Goal: Transaction & Acquisition: Purchase product/service

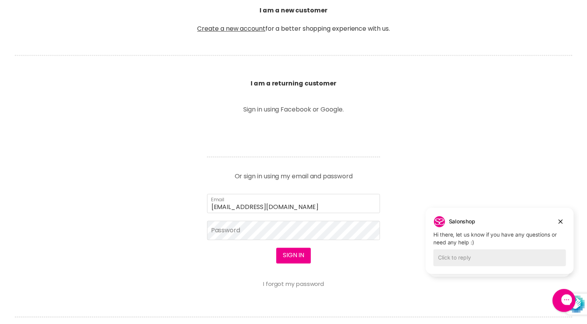
scroll to position [217, 0]
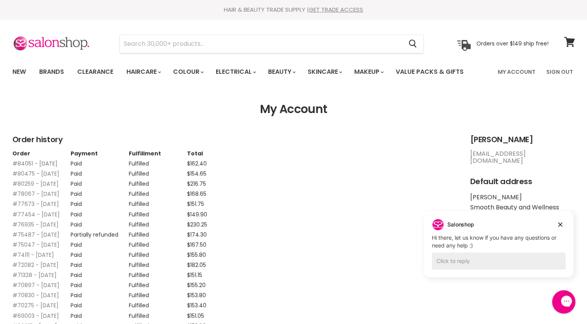
click at [43, 162] on link "#84051 - 08 Sep, 2025" at bounding box center [34, 164] width 45 height 8
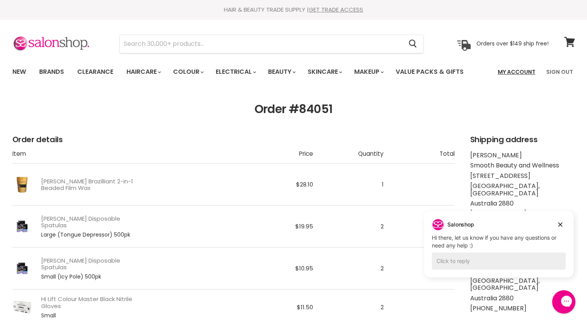
click at [520, 74] on link "My Account" at bounding box center [516, 72] width 47 height 16
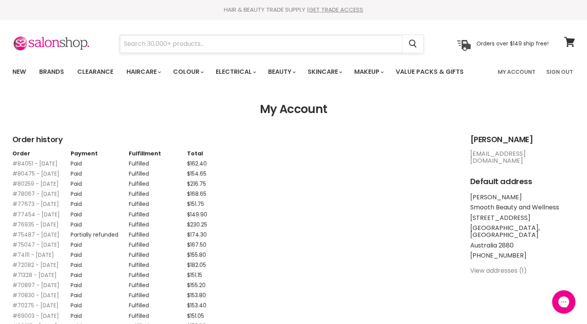
click at [313, 42] on input "Search" at bounding box center [261, 44] width 283 height 18
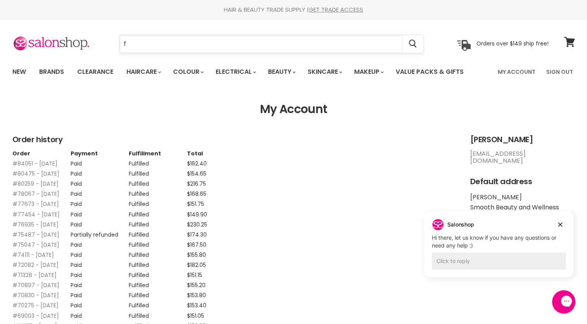
click at [133, 45] on input "f" at bounding box center [261, 44] width 283 height 18
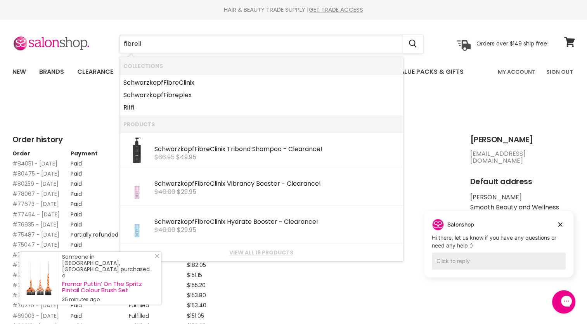
type input "fibrella"
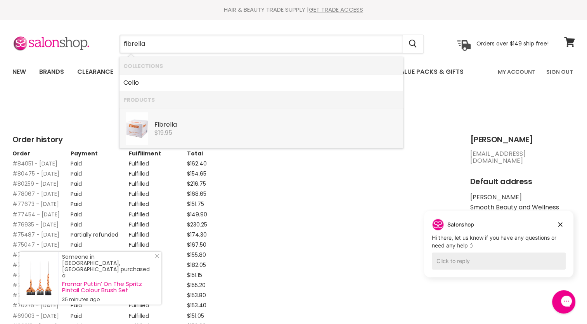
click at [172, 134] on span "$19.95" at bounding box center [164, 132] width 18 height 9
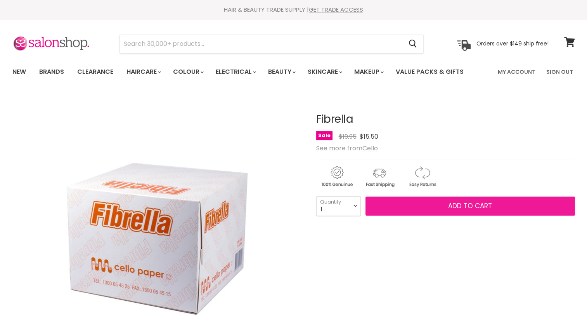
click at [415, 210] on button "Add to cart" at bounding box center [471, 205] width 210 height 19
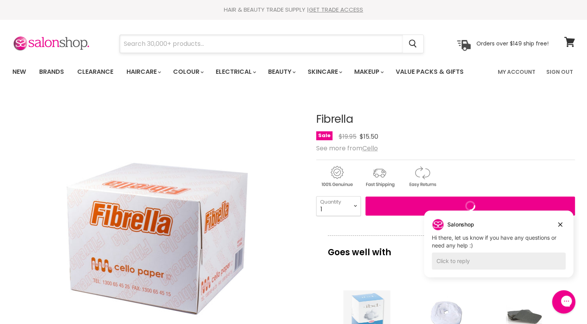
click at [256, 42] on input "Search" at bounding box center [261, 44] width 283 height 18
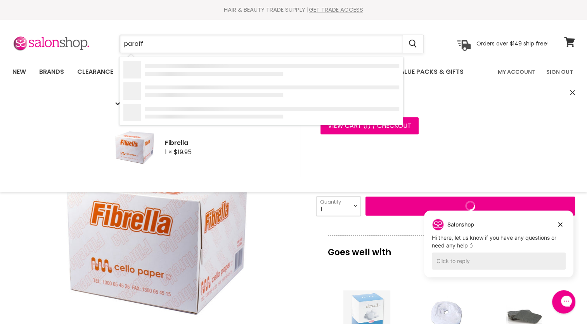
type input "paraff"
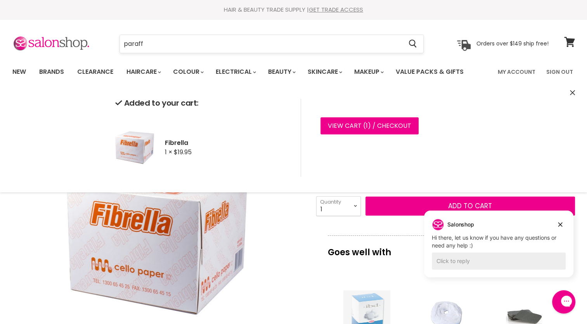
click at [167, 46] on input "paraff" at bounding box center [261, 44] width 283 height 18
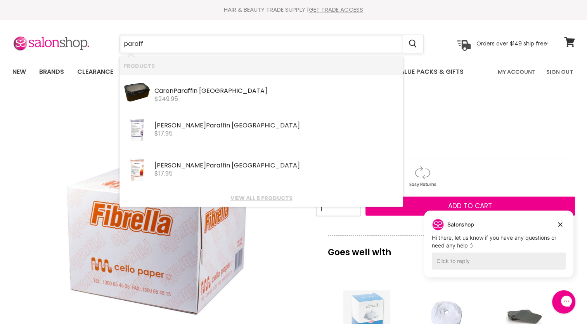
click at [167, 46] on input "paraff" at bounding box center [261, 44] width 283 height 18
type input "paraffin"
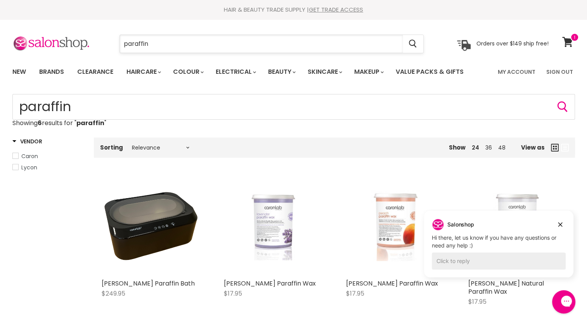
click at [198, 41] on input "paraffin" at bounding box center [261, 44] width 283 height 18
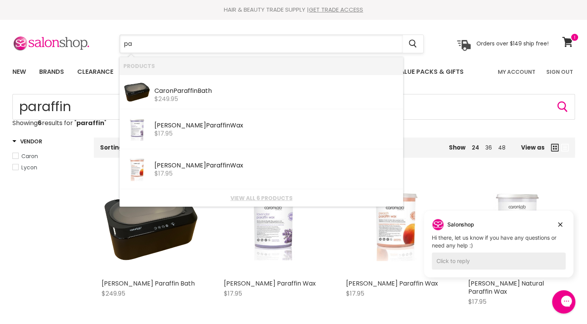
type input "p"
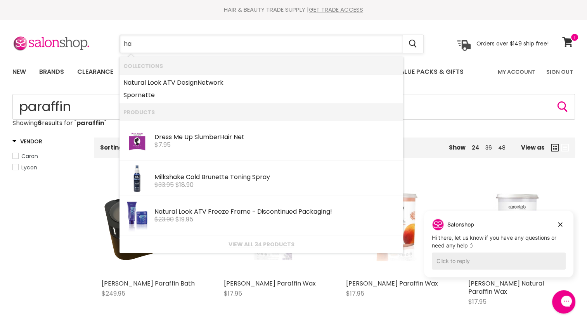
type input "h"
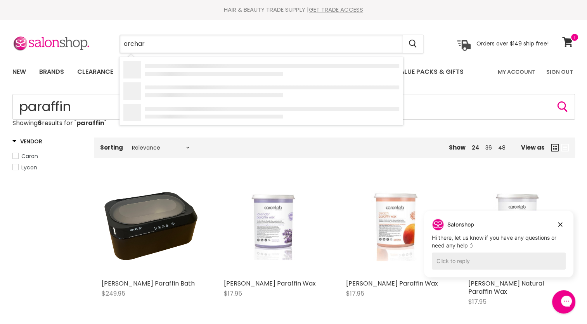
type input "orchard"
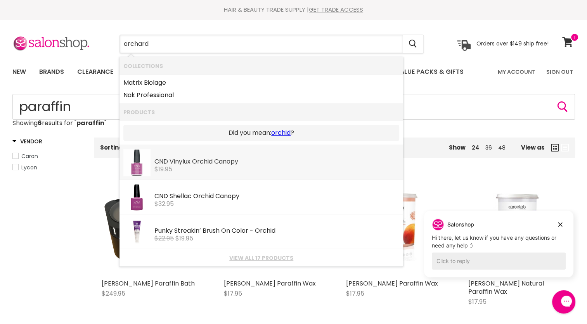
click at [247, 170] on div "$19.95" at bounding box center [277, 169] width 245 height 7
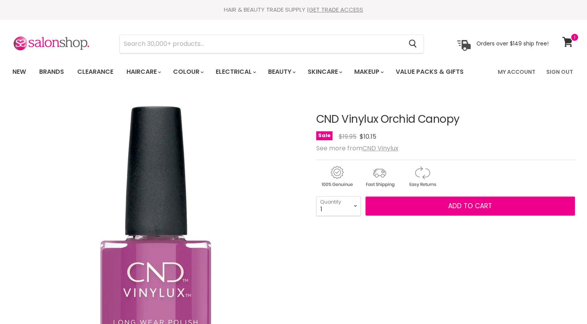
click at [398, 210] on button "Add to cart" at bounding box center [471, 205] width 210 height 19
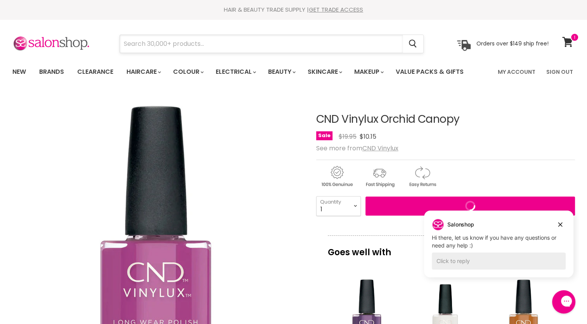
click at [183, 51] on input "Search" at bounding box center [261, 44] width 283 height 18
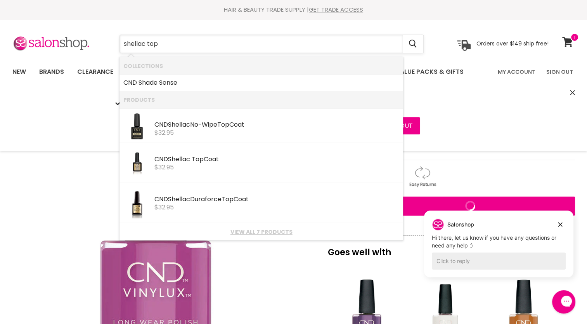
type input "shellac top"
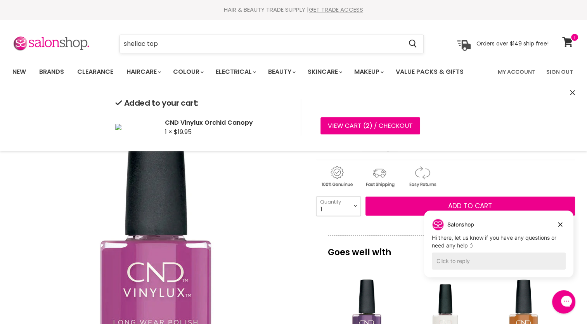
click at [177, 42] on input "shellac top" at bounding box center [261, 44] width 283 height 18
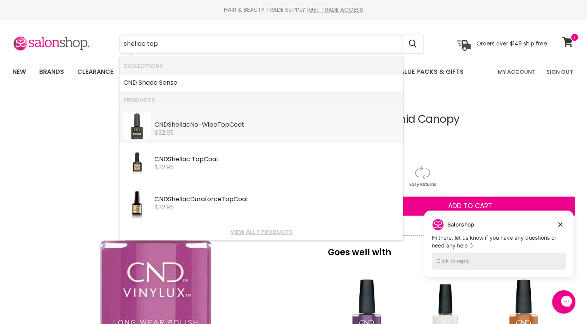
click at [203, 134] on div "$32.95" at bounding box center [277, 132] width 245 height 7
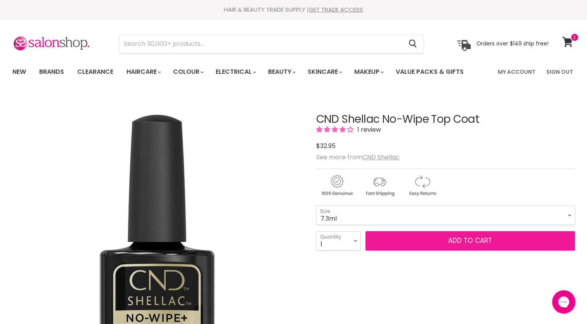
click at [431, 241] on button "Add to cart" at bounding box center [471, 240] width 210 height 19
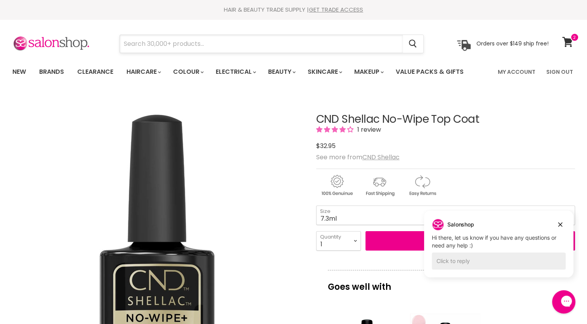
click at [244, 45] on input "Search" at bounding box center [261, 44] width 283 height 18
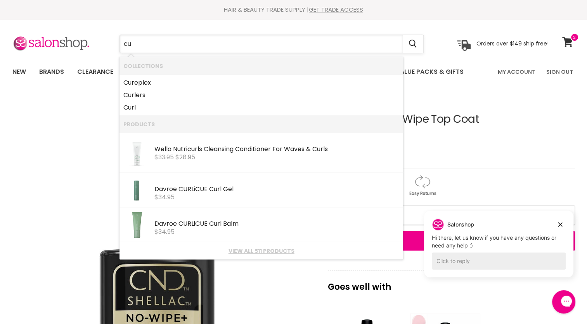
type input "c"
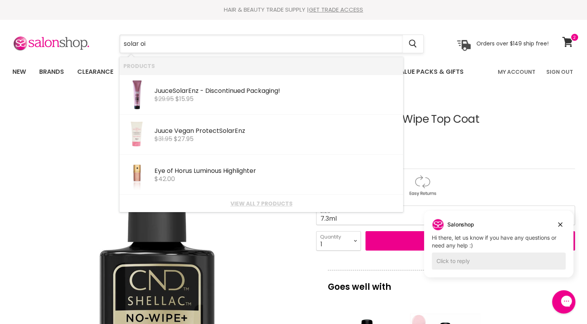
type input "solar oil"
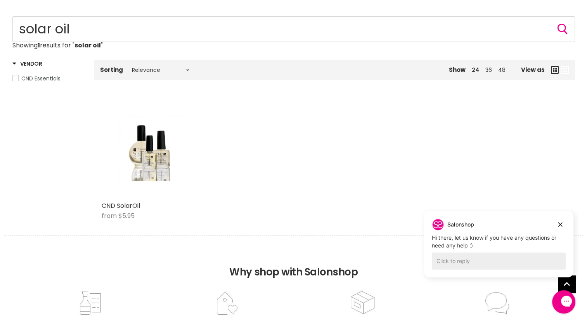
scroll to position [93, 0]
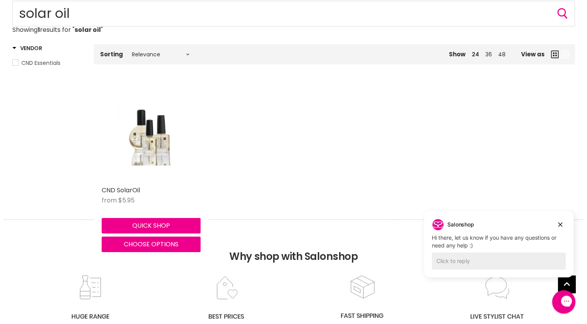
click at [156, 131] on img "Main content" at bounding box center [151, 132] width 66 height 99
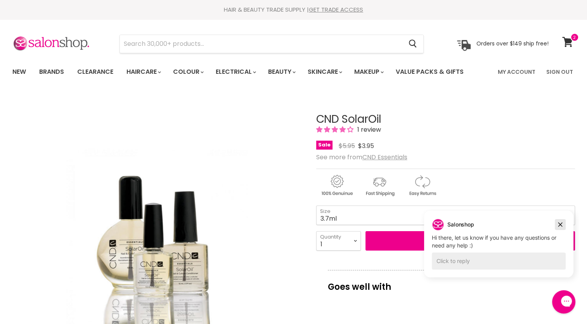
click at [560, 224] on icon "Dismiss campaign" at bounding box center [561, 224] width 8 height 9
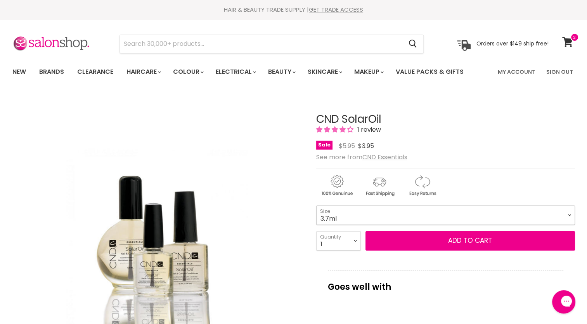
click at [569, 212] on select "3.7ml 7.3ml 15ml 68ml 118ml 40pk x 3.7ml" at bounding box center [445, 214] width 259 height 19
click at [316, 205] on select "3.7ml 7.3ml 15ml 68ml 118ml 40pk x 3.7ml" at bounding box center [445, 214] width 259 height 19
click at [571, 212] on select "3.7ml 7.3ml 15ml 68ml 118ml 40pk x 3.7ml" at bounding box center [445, 214] width 259 height 19
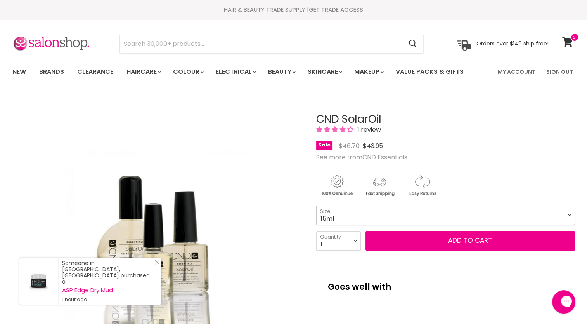
click at [316, 205] on select "3.7ml 7.3ml 15ml 68ml 118ml 40pk x 3.7ml" at bounding box center [445, 214] width 259 height 19
select select "15ml"
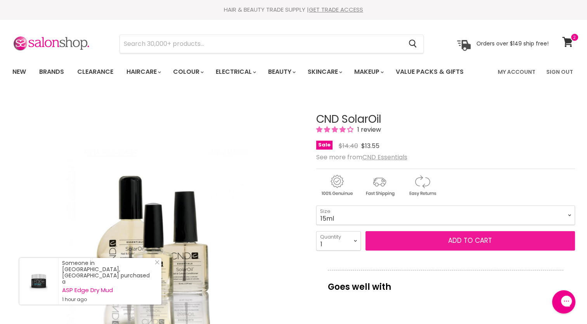
click at [511, 240] on button "Add to cart" at bounding box center [471, 240] width 210 height 19
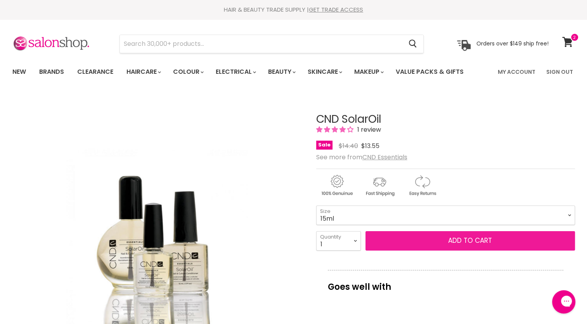
click at [475, 239] on button "Add to cart" at bounding box center [471, 240] width 210 height 19
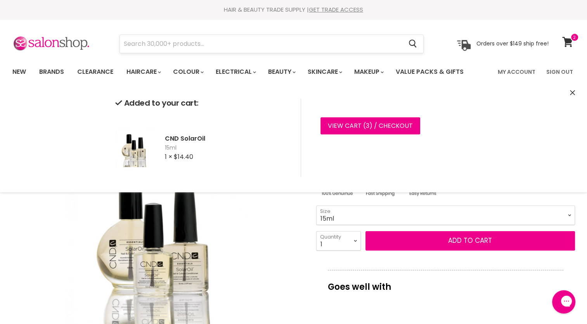
click at [368, 45] on input "Search" at bounding box center [261, 44] width 283 height 18
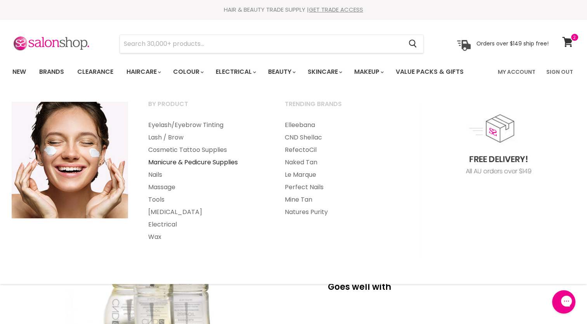
click at [160, 164] on link "Manicure & Pedicure Supplies" at bounding box center [206, 162] width 135 height 12
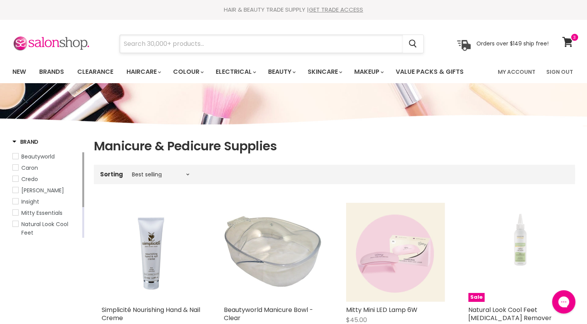
click at [132, 41] on input "Search" at bounding box center [261, 44] width 283 height 18
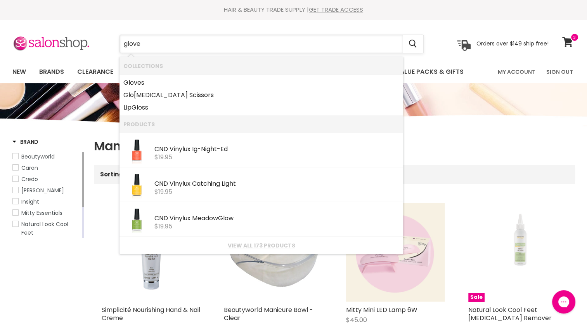
type input "gloves"
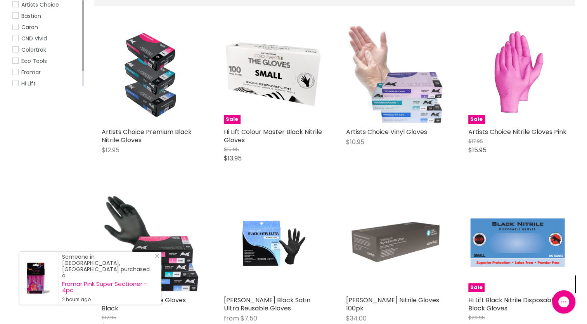
scroll to position [150, 0]
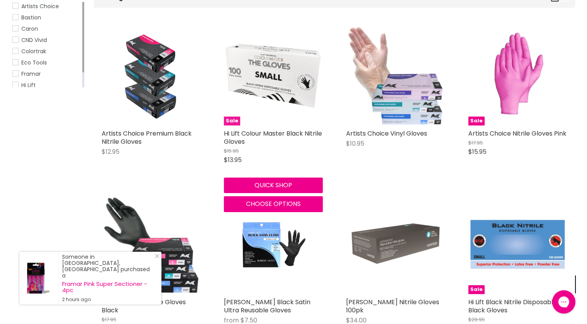
click at [280, 80] on img "Main content" at bounding box center [273, 75] width 99 height 99
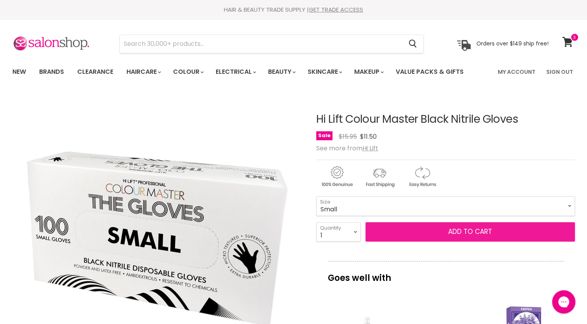
click at [485, 229] on span "Add to cart" at bounding box center [470, 231] width 44 height 9
click at [459, 236] on button "Add to cart" at bounding box center [471, 231] width 210 height 19
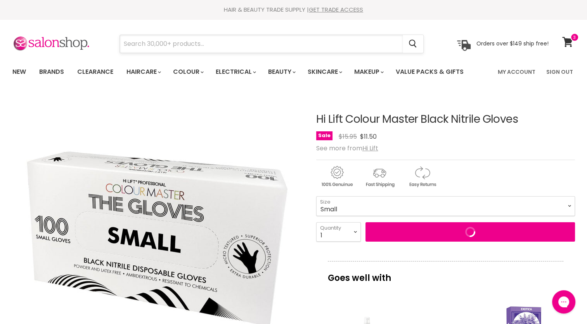
click at [277, 42] on input "Search" at bounding box center [261, 44] width 283 height 18
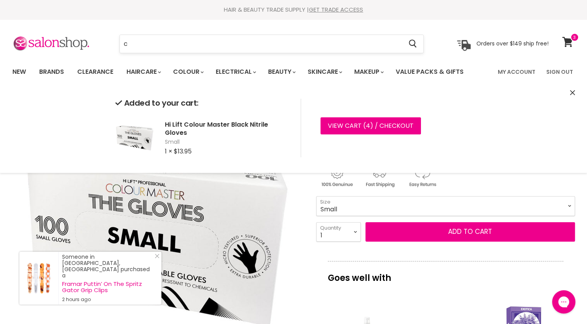
click at [242, 50] on input "c" at bounding box center [261, 44] width 283 height 18
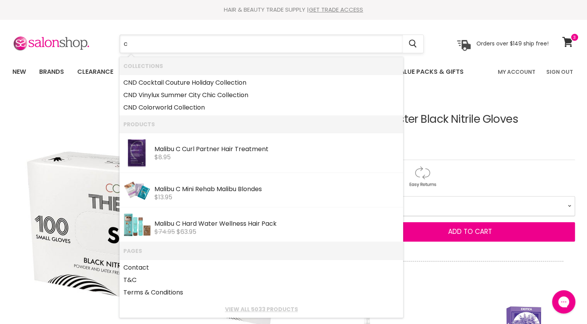
click at [172, 45] on input "c" at bounding box center [261, 44] width 283 height 18
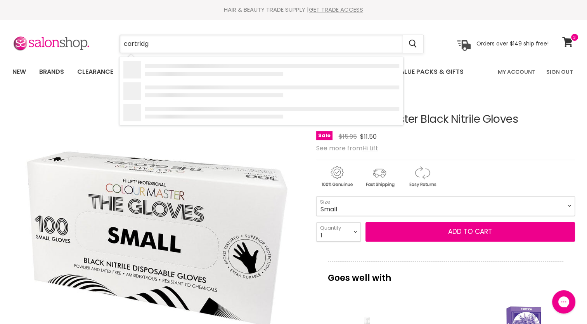
type input "cartridge"
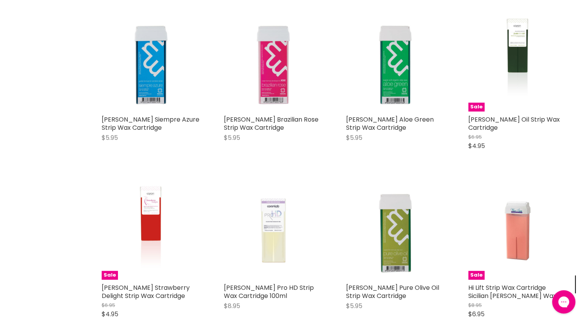
scroll to position [678, 0]
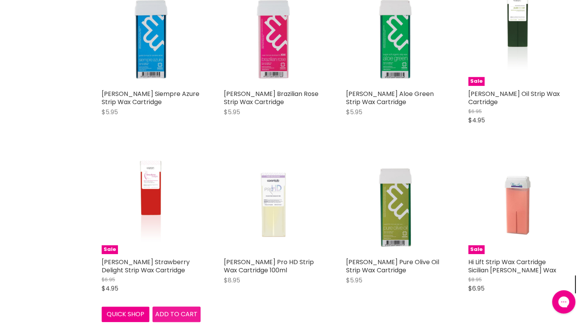
click at [169, 311] on span "Add to cart" at bounding box center [176, 313] width 42 height 9
click at [172, 316] on span "Add to cart" at bounding box center [176, 313] width 42 height 9
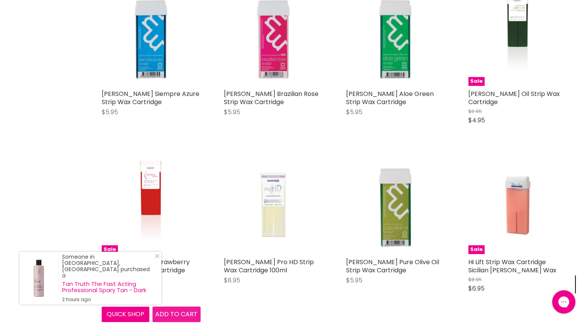
click at [176, 314] on span "Add to cart" at bounding box center [176, 313] width 42 height 9
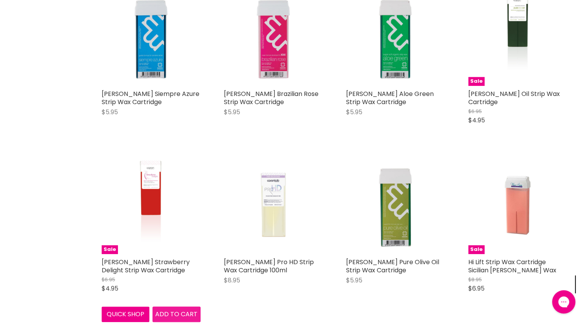
click at [173, 311] on span "Add to cart" at bounding box center [176, 313] width 42 height 9
click at [160, 251] on img "Main content" at bounding box center [151, 204] width 66 height 99
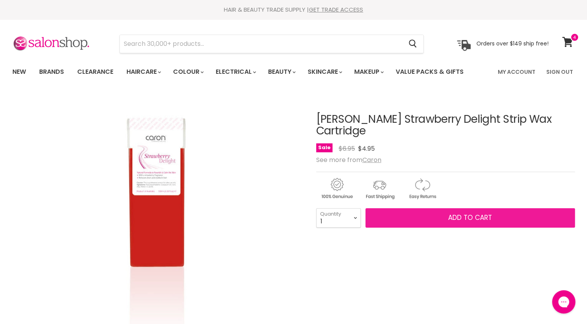
click at [415, 208] on button "Add to cart" at bounding box center [471, 217] width 210 height 19
click at [476, 213] on span "Add to cart" at bounding box center [470, 217] width 44 height 9
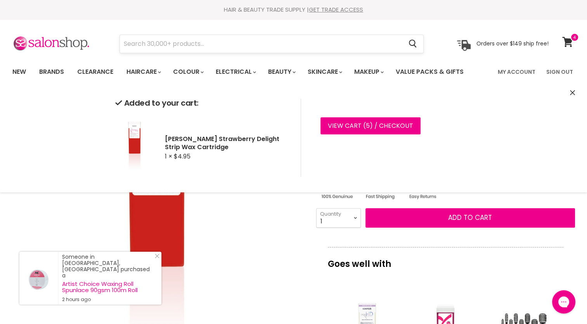
click at [320, 46] on input "Search" at bounding box center [261, 44] width 283 height 18
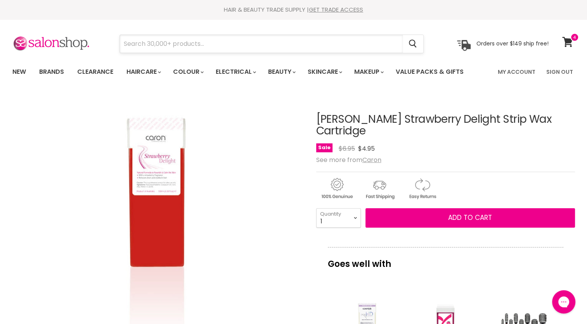
click at [182, 42] on input "Search" at bounding box center [261, 44] width 283 height 18
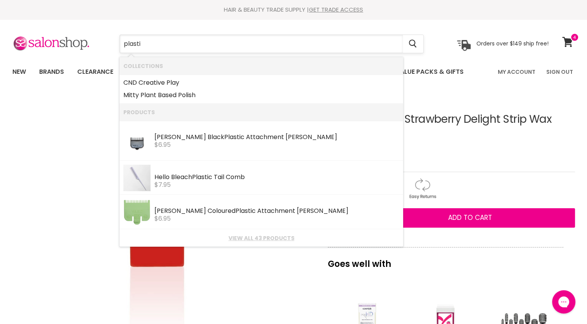
type input "plastic"
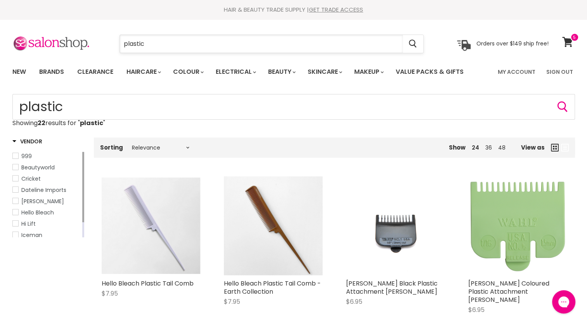
click at [153, 45] on input "plastic" at bounding box center [261, 44] width 283 height 18
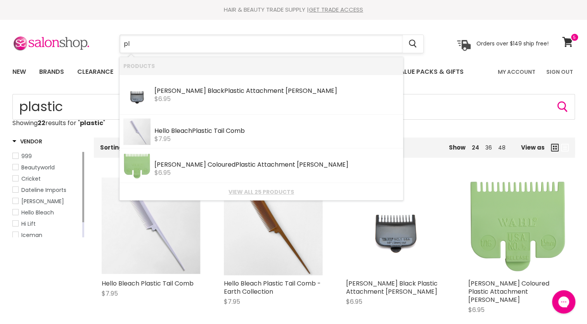
type input "p"
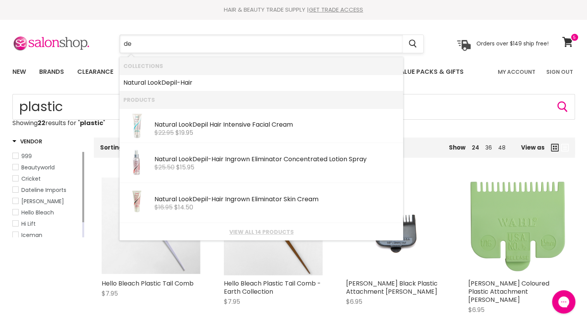
type input "d"
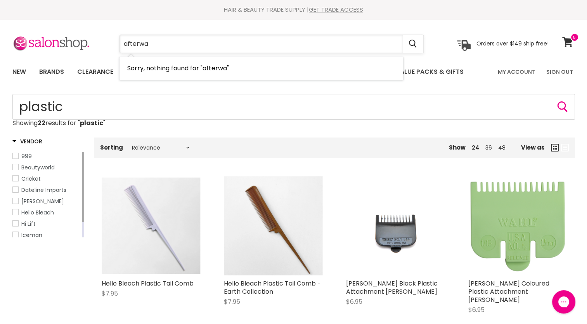
type input "afterwax"
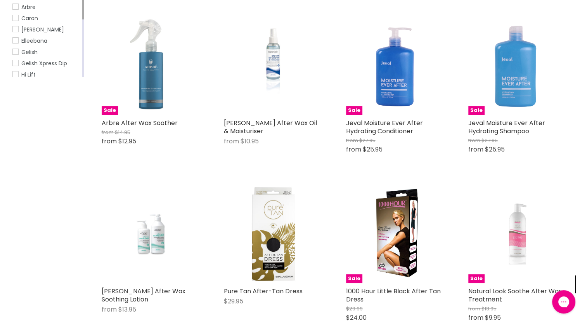
scroll to position [171, 0]
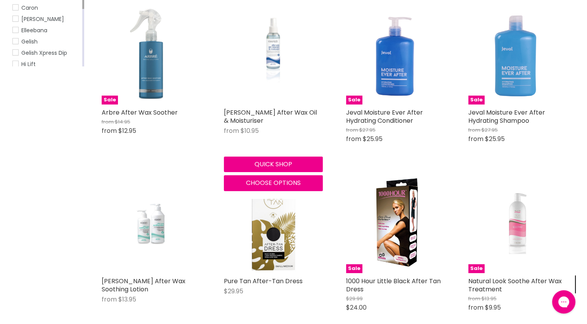
click at [268, 83] on img "Main content" at bounding box center [273, 54] width 66 height 99
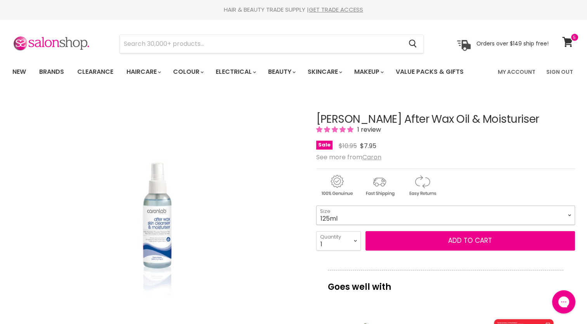
click at [570, 213] on select "125ml 250ml 1 Litre" at bounding box center [445, 214] width 259 height 19
click at [316, 205] on select "125ml 250ml 1 Litre" at bounding box center [445, 214] width 259 height 19
select select "250ml"
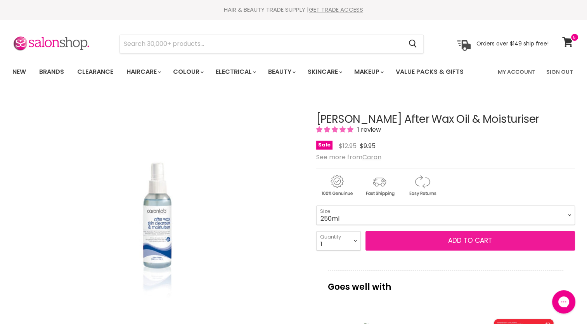
click at [494, 240] on button "Add to cart" at bounding box center [471, 240] width 210 height 19
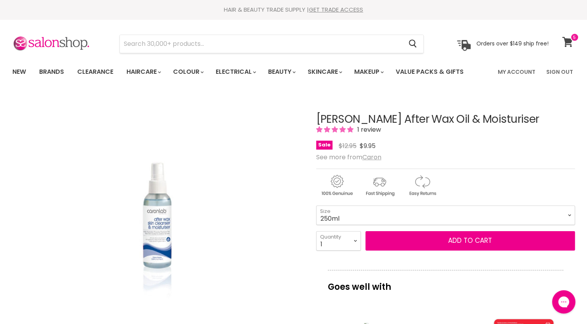
click at [570, 43] on icon at bounding box center [568, 42] width 11 height 10
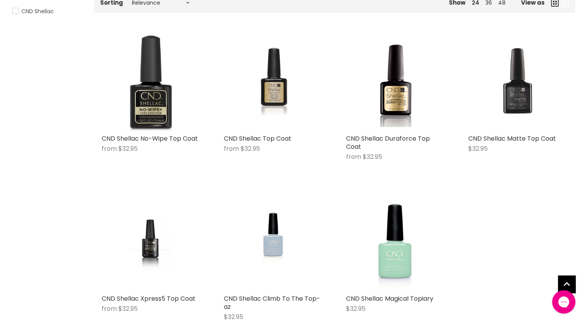
scroll to position [160, 0]
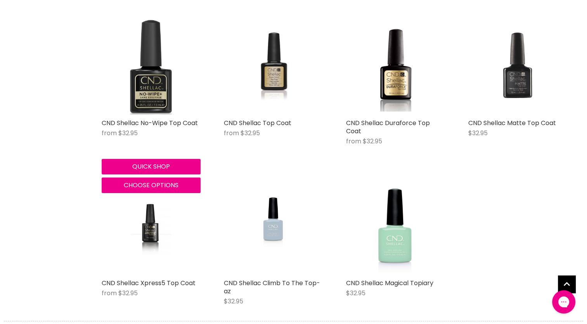
click at [146, 136] on div "from $32.95" at bounding box center [151, 133] width 99 height 9
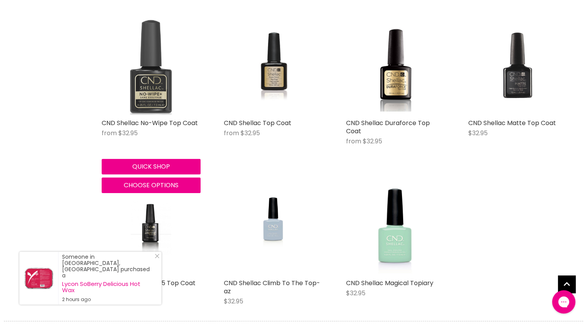
click at [158, 100] on img "Main content" at bounding box center [151, 65] width 99 height 99
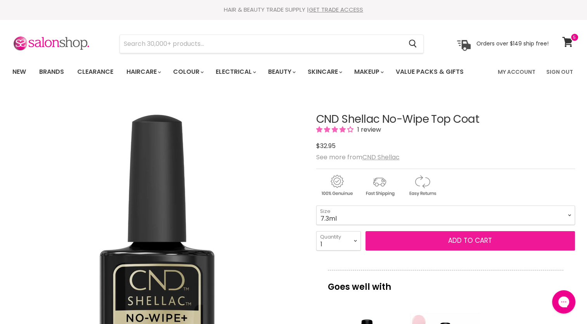
click at [444, 241] on button "Add to cart" at bounding box center [471, 240] width 210 height 19
click at [471, 239] on span "Add to cart" at bounding box center [470, 240] width 44 height 9
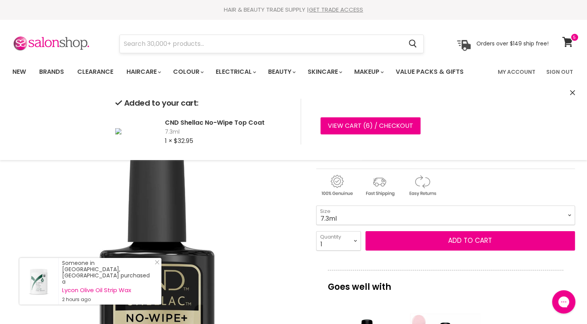
click at [281, 49] on input "Search" at bounding box center [261, 44] width 283 height 18
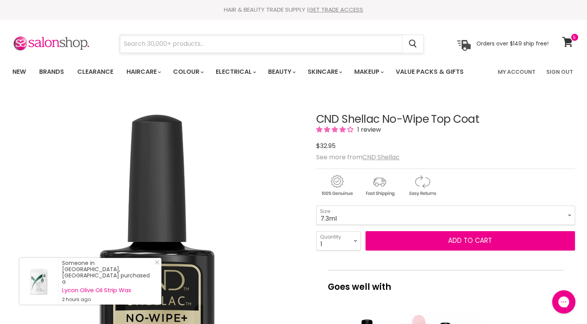
click at [281, 47] on input "Search" at bounding box center [261, 44] width 283 height 18
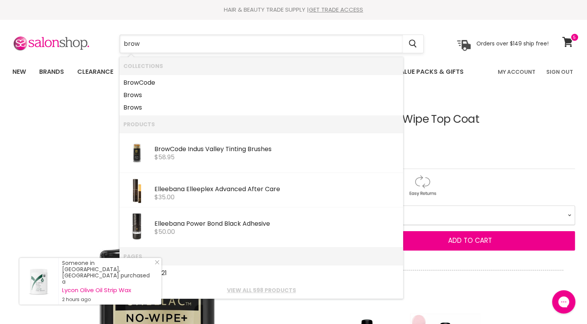
type input "brow c"
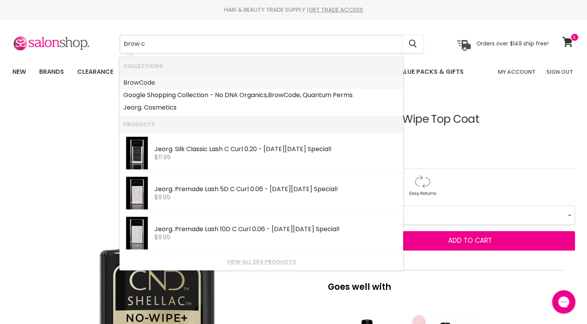
click at [165, 84] on link "Brow Code" at bounding box center [261, 82] width 276 height 12
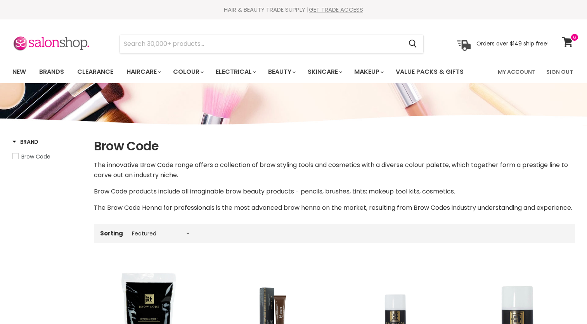
select select "manual"
click at [389, 42] on input "Search" at bounding box center [261, 44] width 283 height 18
type input "di"
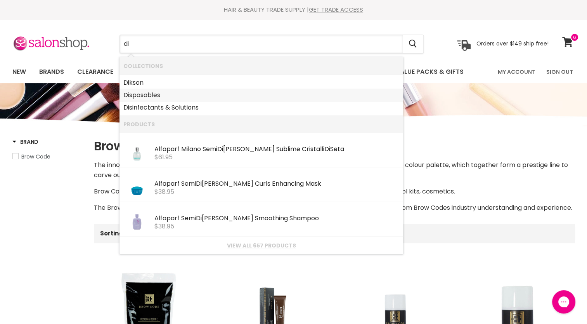
click at [160, 97] on link "Di sposables" at bounding box center [261, 95] width 276 height 12
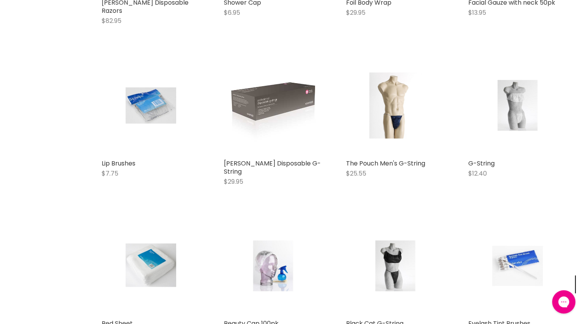
scroll to position [1480, 0]
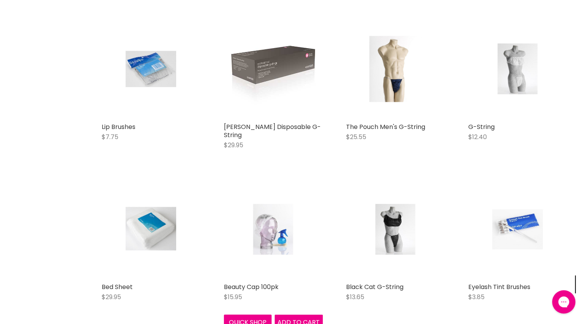
click at [269, 262] on img "Main content" at bounding box center [273, 229] width 66 height 99
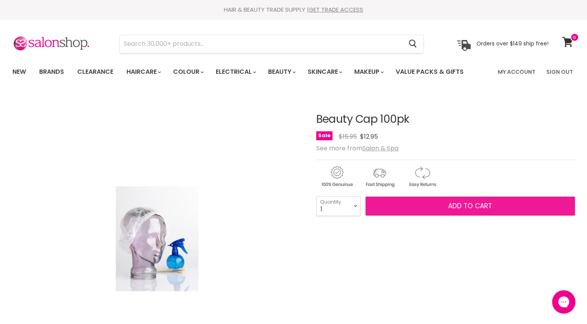
click at [538, 214] on button "Add to cart" at bounding box center [471, 205] width 210 height 19
